Goal: Information Seeking & Learning: Find specific fact

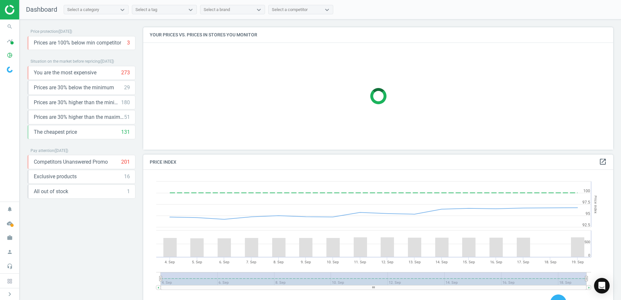
scroll to position [159, 475]
click at [10, 43] on icon "timeline" at bounding box center [10, 41] width 12 height 12
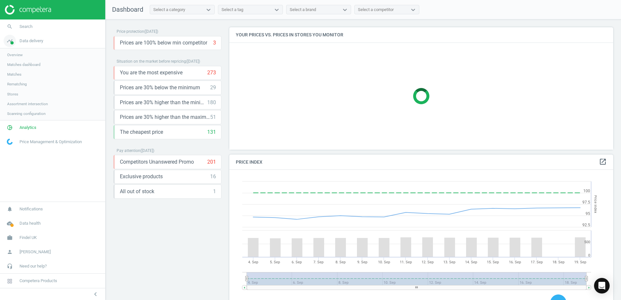
scroll to position [159, 389]
click at [18, 74] on span "Matches" at bounding box center [14, 74] width 14 height 5
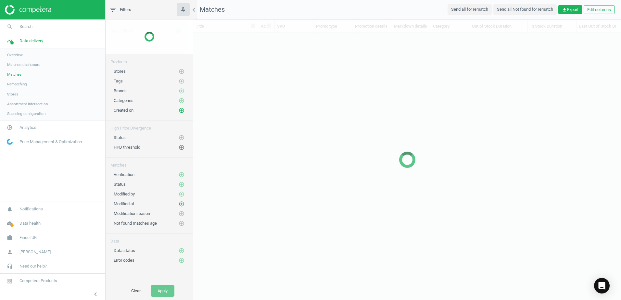
scroll to position [245, 423]
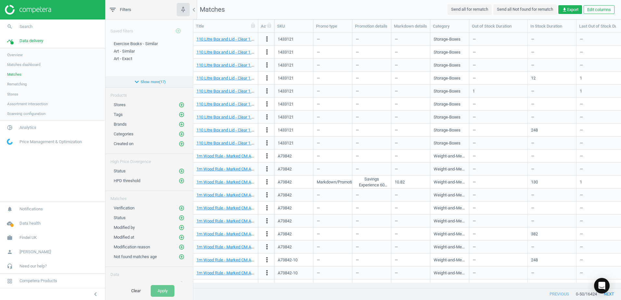
click at [144, 82] on button "expand_more Show more ( 17 )" at bounding box center [148, 81] width 87 height 11
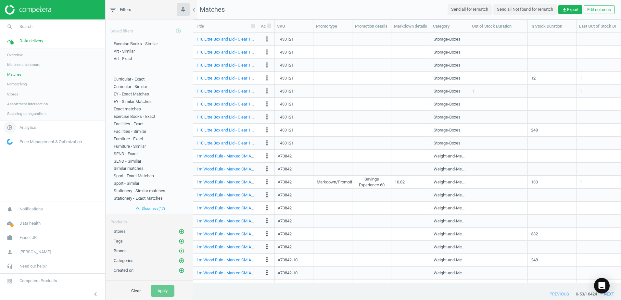
click at [11, 128] on icon "pie_chart_outlined" at bounding box center [10, 127] width 12 height 12
click at [17, 80] on span "Products" at bounding box center [14, 78] width 15 height 5
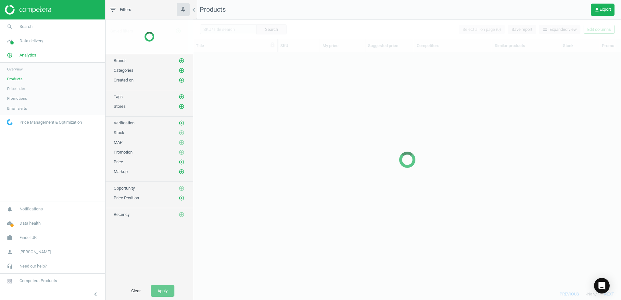
scroll to position [226, 423]
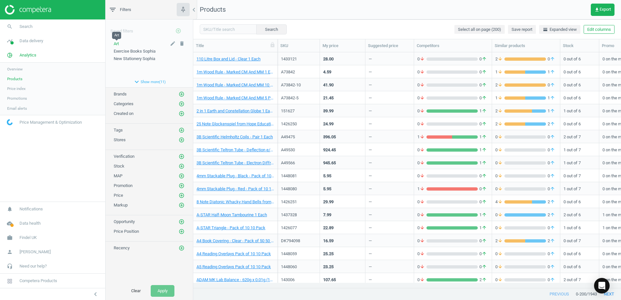
click at [118, 43] on span "Art" at bounding box center [116, 43] width 5 height 5
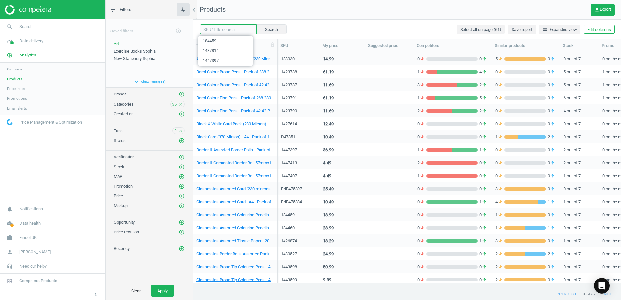
click at [216, 29] on input "text" at bounding box center [228, 29] width 57 height 10
paste input "1426874"
click at [270, 27] on button "Search" at bounding box center [271, 29] width 31 height 10
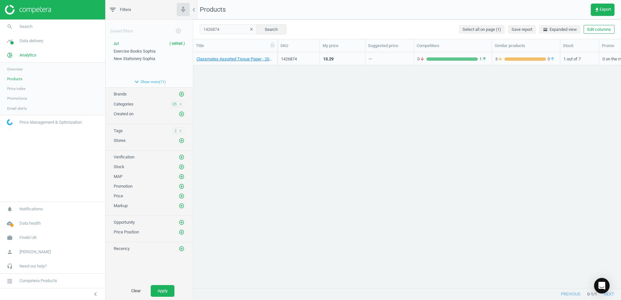
click at [272, 54] on div "Classmates Assorted Tissue Paper - 200 Sheets 200 Pack" at bounding box center [235, 58] width 78 height 11
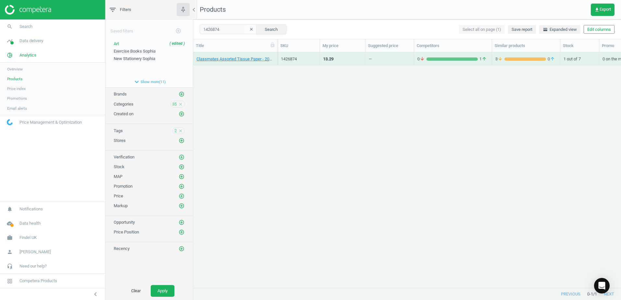
click at [272, 54] on div "Classmates Assorted Tissue Paper - 200 Sheets 200 Pack" at bounding box center [235, 58] width 78 height 11
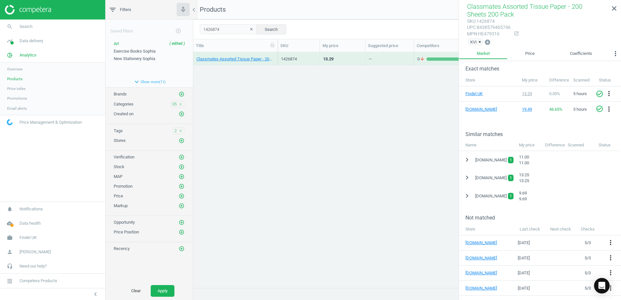
scroll to position [97, 0]
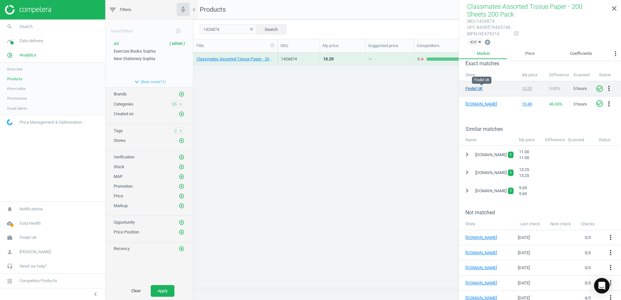
click at [469, 88] on link "Findel UK" at bounding box center [481, 89] width 32 height 6
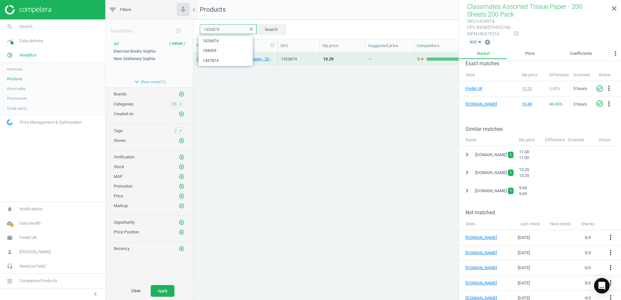
drag, startPoint x: 223, startPoint y: 28, endPoint x: 191, endPoint y: 27, distance: 31.5
click at [191, 27] on div "filter_list Filters chevron_left Saved filters add_circle_outline Art ( edited …" at bounding box center [362, 150] width 515 height 300
paste input "89"
click at [262, 29] on button "Search" at bounding box center [271, 29] width 31 height 10
click at [276, 55] on div "Classmates Remnant Tissue Paper - Assorted Sizes - Pack of 80 80 Pack" at bounding box center [235, 58] width 84 height 13
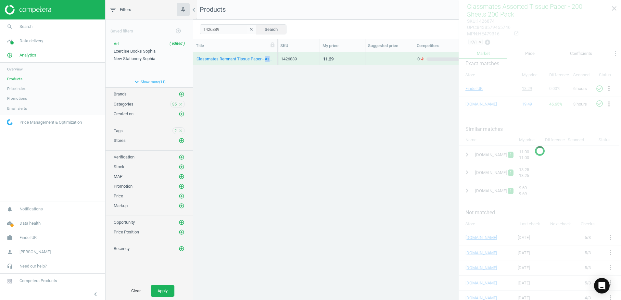
click at [276, 55] on div "Classmates Remnant Tissue Paper - Assorted Sizes - Pack of 80 80 Pack" at bounding box center [235, 58] width 84 height 13
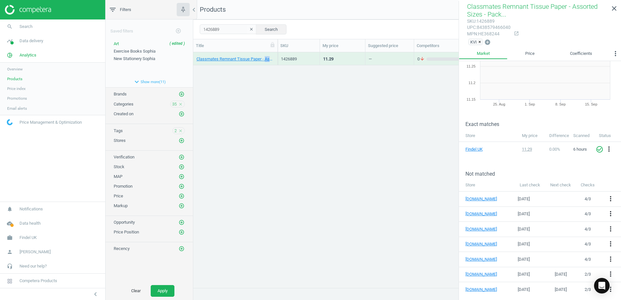
scroll to position [34, 0]
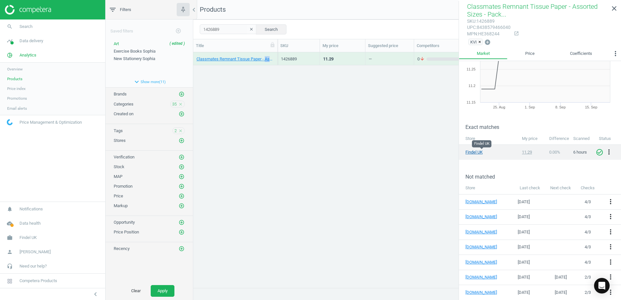
click at [476, 154] on link "Findel UK" at bounding box center [481, 152] width 32 height 6
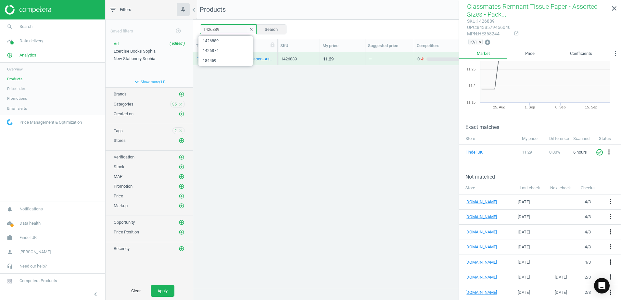
drag, startPoint x: 224, startPoint y: 30, endPoint x: 201, endPoint y: 30, distance: 22.4
click at [201, 30] on input "1426889" at bounding box center [228, 29] width 57 height 10
paste input "47397"
click at [270, 27] on button "Search" at bounding box center [271, 29] width 31 height 10
click at [277, 55] on div "Border-It Assorted Border Rolls - Pack of 12 12 Pack" at bounding box center [235, 58] width 84 height 13
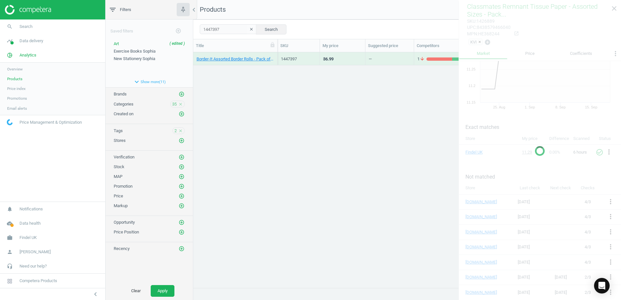
click at [277, 55] on div "Border-It Assorted Border Rolls - Pack of 12 12 Pack" at bounding box center [235, 58] width 84 height 13
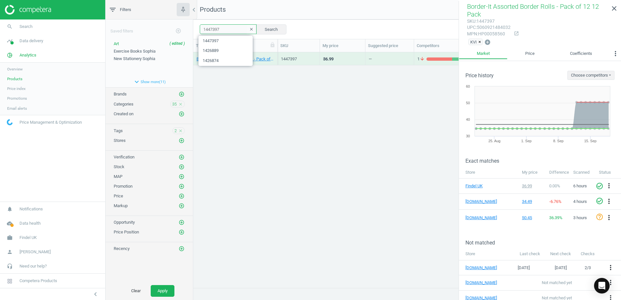
drag, startPoint x: 223, startPoint y: 27, endPoint x: 186, endPoint y: 29, distance: 36.8
click at [186, 29] on div "filter_list Filters chevron_left Saved filters add_circle_outline Art ( edited …" at bounding box center [362, 150] width 515 height 300
paste input "3052"
type input "1430527"
click at [272, 28] on button "Search" at bounding box center [271, 29] width 31 height 10
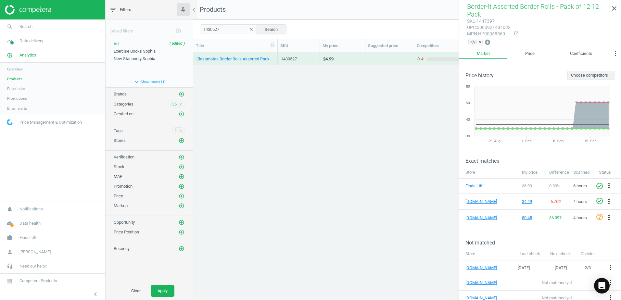
click at [275, 55] on div "Classmates Border Rolls Assorted Pack of 10 10 Pack" at bounding box center [235, 58] width 84 height 13
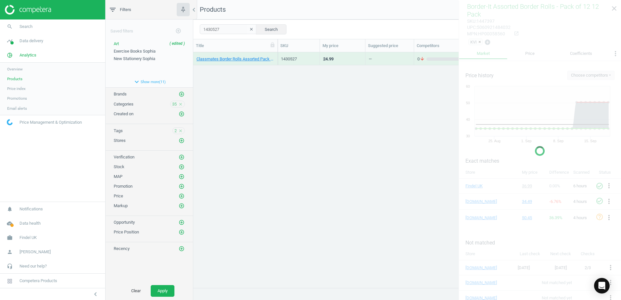
click at [275, 55] on div "Classmates Border Rolls Assorted Pack of 10 10 Pack" at bounding box center [235, 58] width 84 height 13
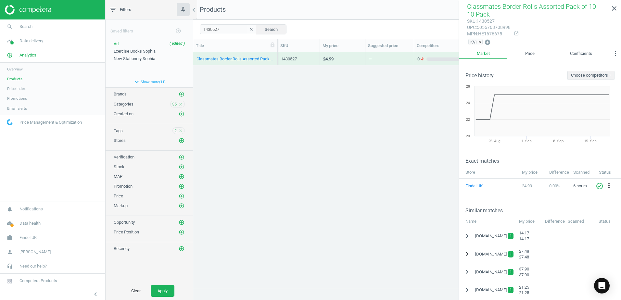
click at [466, 254] on icon "chevron_right" at bounding box center [467, 254] width 8 height 8
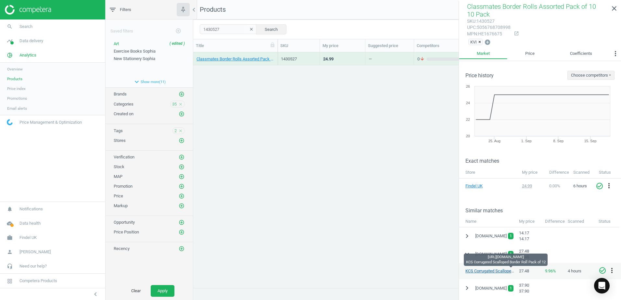
click at [485, 272] on link "KCS Corrugated Scalloped Border Roll Pack of 12" at bounding box center [510, 270] width 90 height 5
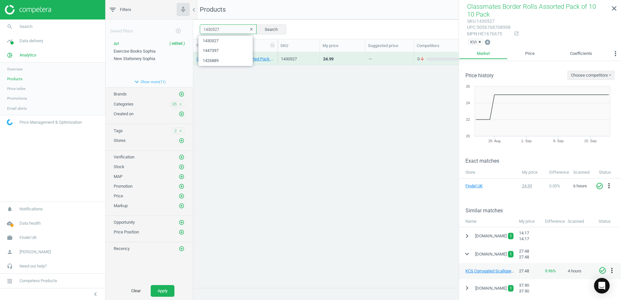
drag, startPoint x: 197, startPoint y: 29, endPoint x: 187, endPoint y: 30, distance: 10.4
click at [187, 30] on div "filter_list Filters chevron_left Saved filters add_circle_outline Art ( edited …" at bounding box center [362, 150] width 515 height 300
paste input "7814"
click at [265, 24] on button "Search" at bounding box center [271, 29] width 31 height 10
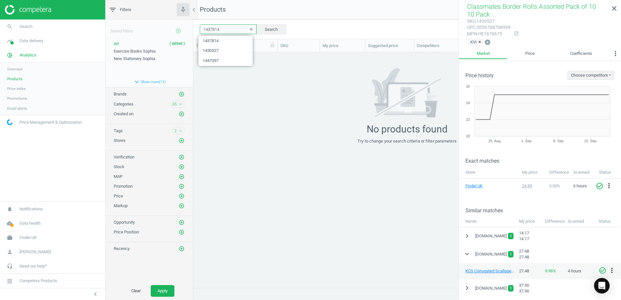
drag, startPoint x: 223, startPoint y: 29, endPoint x: 182, endPoint y: 29, distance: 40.9
click at [182, 29] on div "filter_list Filters chevron_left Saved filters add_circle_outline Art ( edited …" at bounding box center [362, 150] width 515 height 300
paste input "0546"
click at [273, 29] on button "Search" at bounding box center [271, 29] width 31 height 10
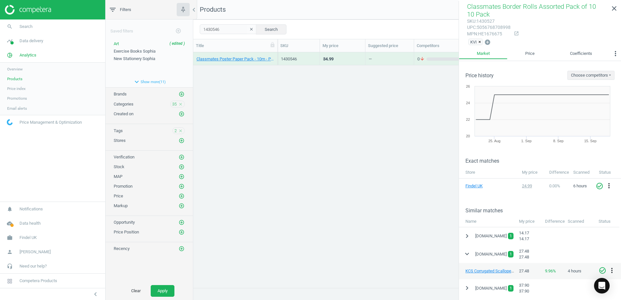
click at [274, 56] on div "Classmates Poster Paper Pack - 10m - Pack of 10 10 Pack" at bounding box center [235, 58] width 84 height 13
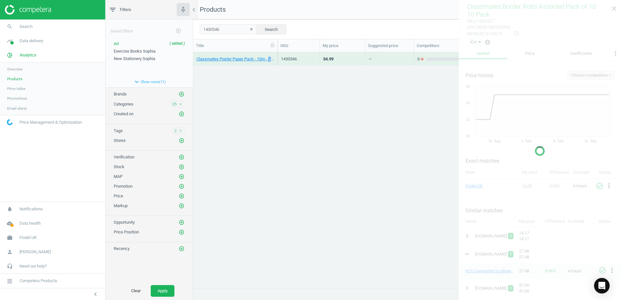
click at [274, 56] on div "Classmates Poster Paper Pack - 10m - Pack of 10 10 Pack" at bounding box center [235, 58] width 84 height 13
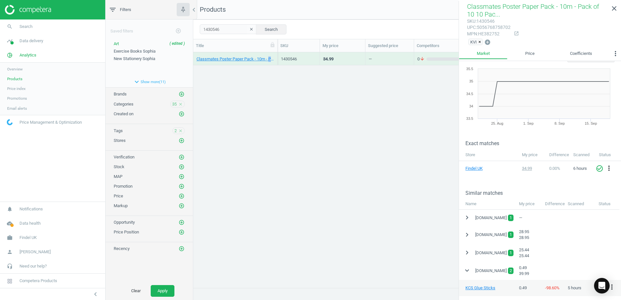
scroll to position [32, 0]
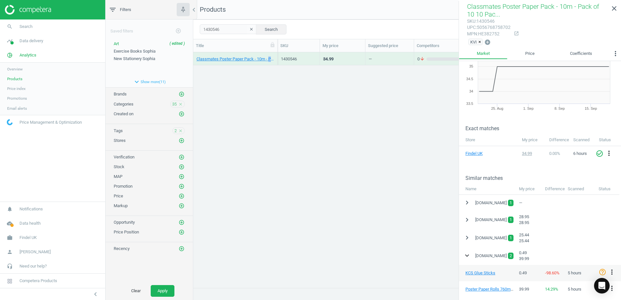
click at [466, 254] on icon "expand_more" at bounding box center [467, 256] width 8 height 8
click at [466, 254] on icon "chevron_right" at bounding box center [467, 256] width 8 height 8
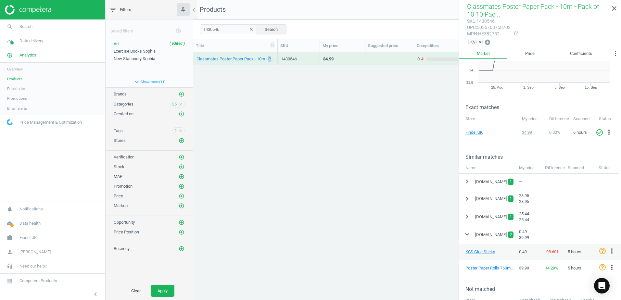
scroll to position [65, 0]
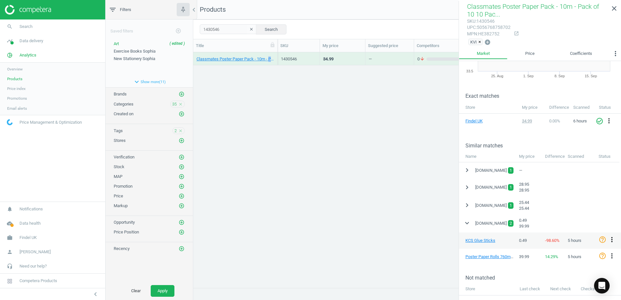
click at [611, 241] on icon "more_vert" at bounding box center [612, 240] width 8 height 8
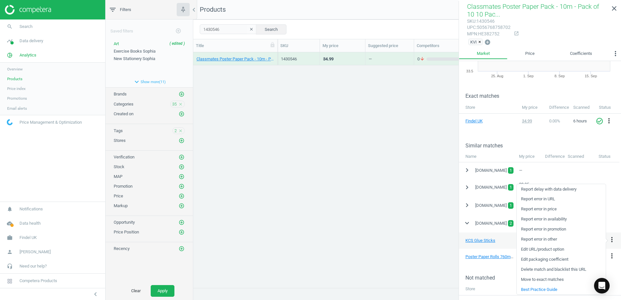
click at [561, 271] on link "Delete match and blacklist this URL" at bounding box center [560, 270] width 89 height 10
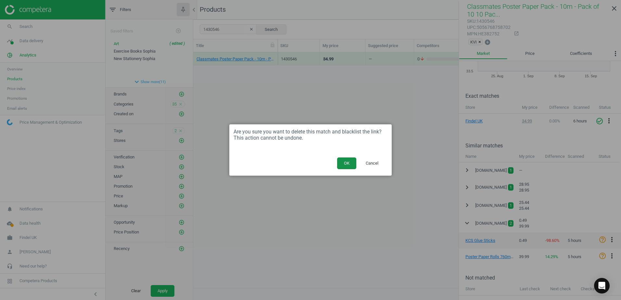
click at [344, 162] on button "OK" at bounding box center [346, 163] width 19 height 12
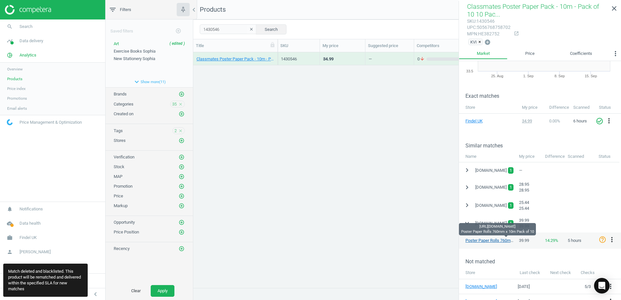
click at [488, 240] on link "Poster Paper Rolls 760mm x 10m Pack of 10" at bounding box center [505, 240] width 81 height 5
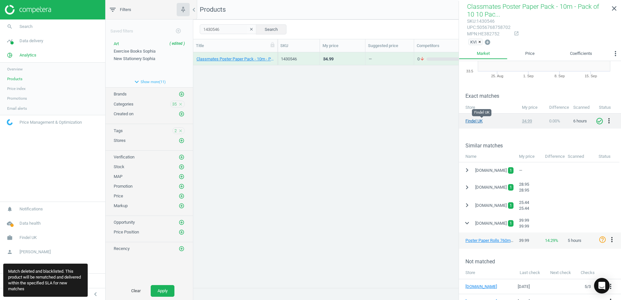
click at [475, 121] on link "Findel UK" at bounding box center [481, 121] width 32 height 6
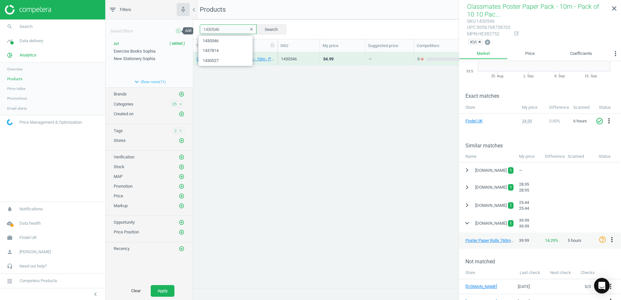
drag, startPoint x: 219, startPoint y: 30, endPoint x: 180, endPoint y: 30, distance: 38.9
click at [180, 30] on div "filter_list Filters chevron_left Saved filters add_circle_outline Art ( edited …" at bounding box center [362, 150] width 515 height 300
paste input "84457"
click at [261, 27] on button "Search" at bounding box center [271, 29] width 31 height 10
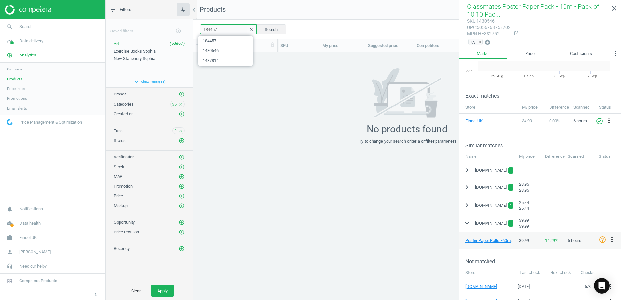
drag, startPoint x: 225, startPoint y: 30, endPoint x: 188, endPoint y: 26, distance: 36.9
click at [188, 26] on div "filter_list Filters chevron_left Saved filters add_circle_outline Art ( edited …" at bounding box center [362, 150] width 515 height 300
paste input "61"
type input "184461"
click at [269, 30] on button "Search" at bounding box center [271, 29] width 31 height 10
